Goal: Transaction & Acquisition: Subscribe to service/newsletter

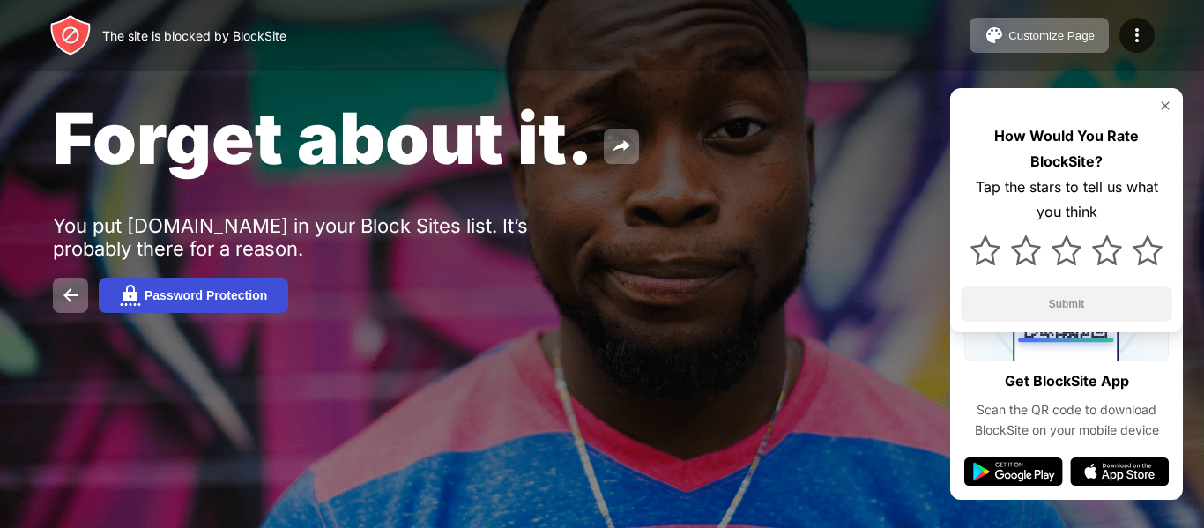
click at [220, 300] on div "Password Protection" at bounding box center [206, 295] width 123 height 14
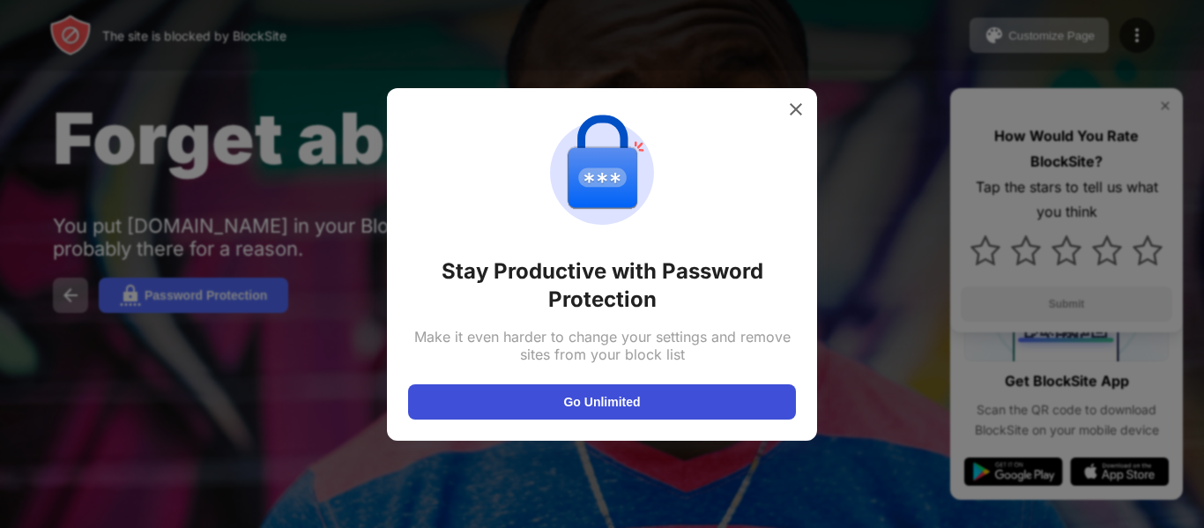
click at [581, 397] on button "Go Unlimited" at bounding box center [602, 401] width 388 height 35
click at [601, 408] on button "Go Unlimited" at bounding box center [602, 401] width 388 height 35
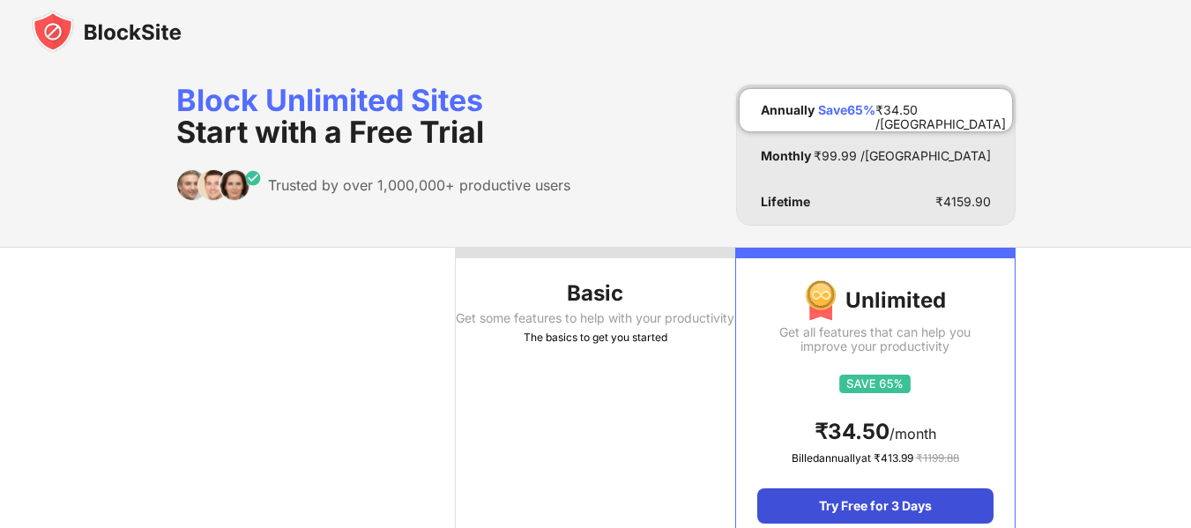
click at [935, 507] on div "Try Free for 3 Days" at bounding box center [874, 505] width 235 height 35
click at [891, 509] on div "Try Free for 3 Days" at bounding box center [874, 505] width 235 height 35
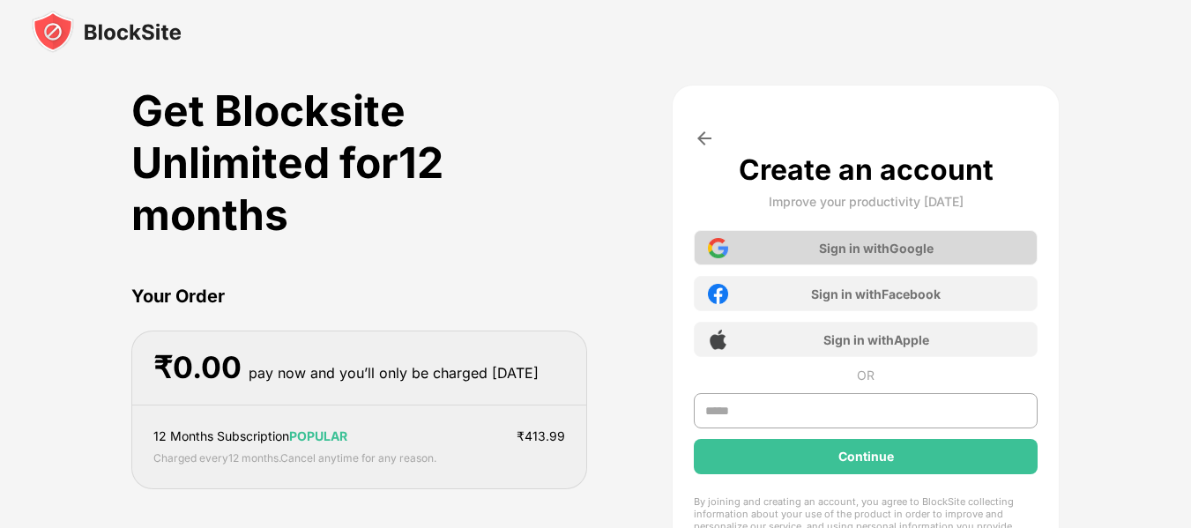
click at [893, 248] on div "Sign in with Google" at bounding box center [876, 248] width 115 height 15
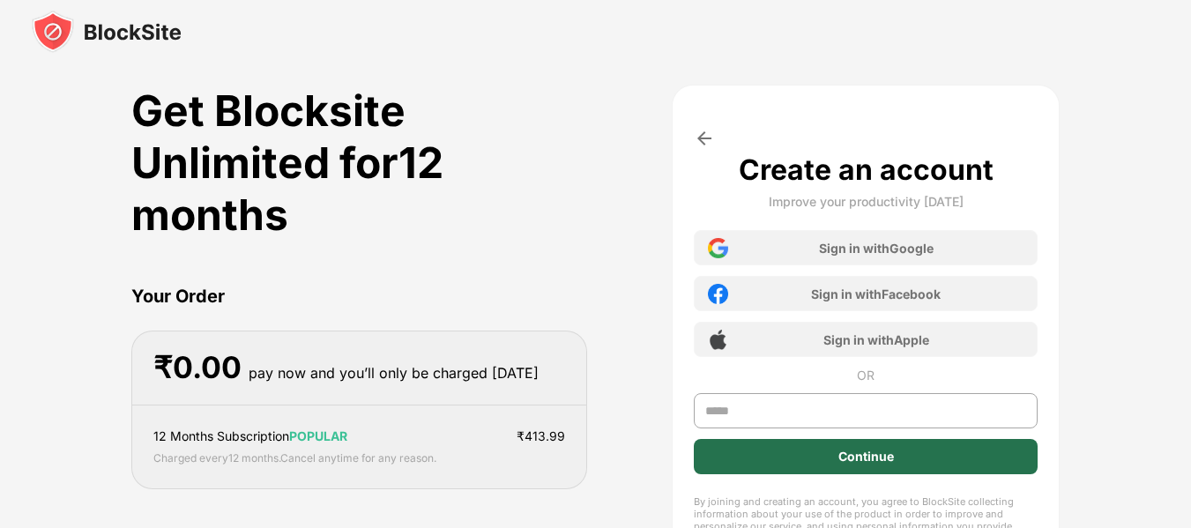
click at [876, 458] on div "Continue" at bounding box center [866, 457] width 56 height 14
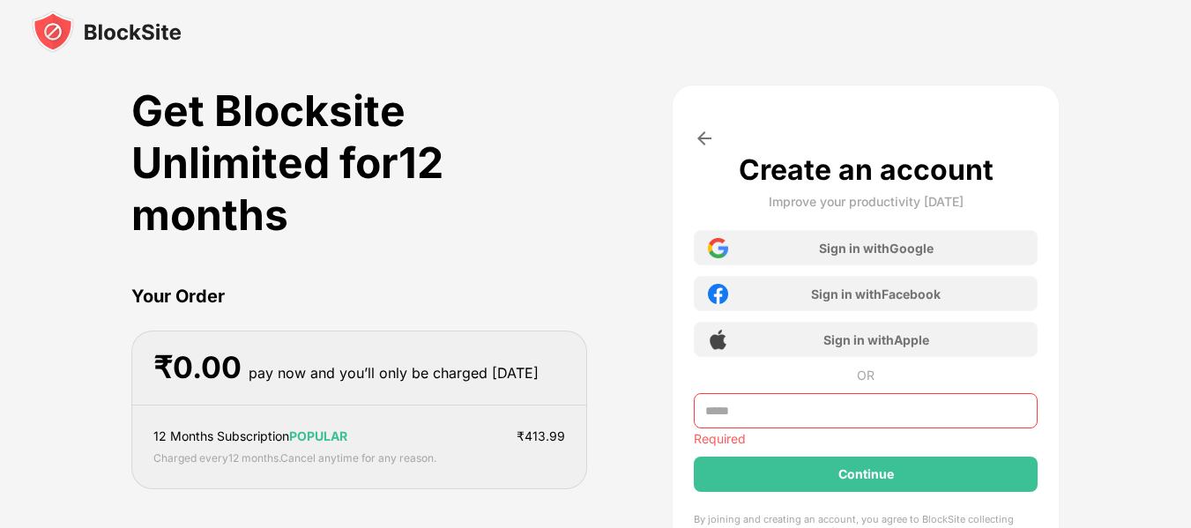
click at [571, 266] on div "Get Blocksite Unlimited for 12 months Your Order ₹ 0.00 pay now and you’ll only…" at bounding box center [359, 438] width 456 height 706
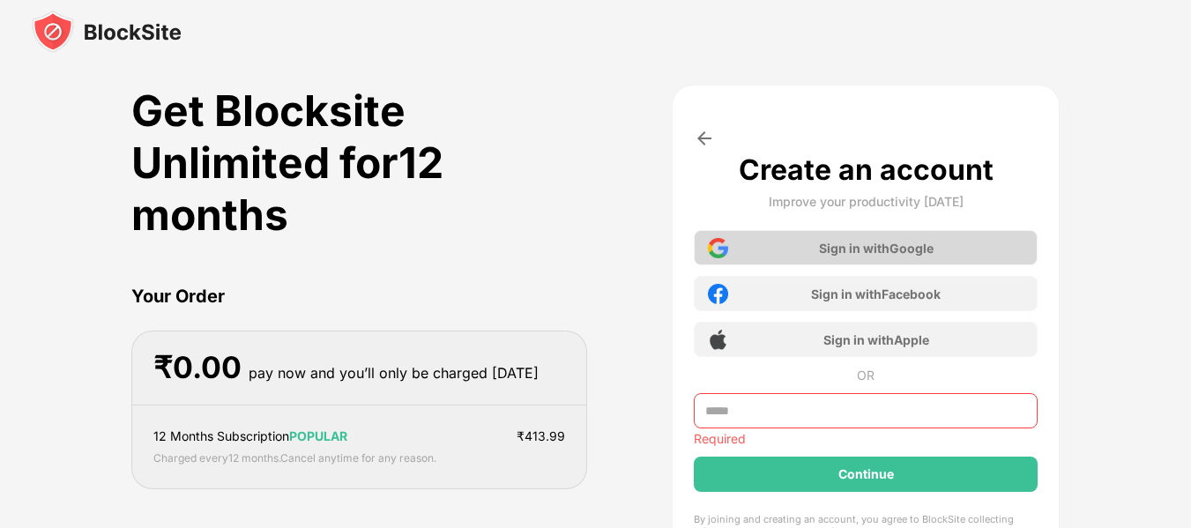
click at [858, 252] on div "Sign in with Google" at bounding box center [876, 248] width 115 height 15
